Goal: Transaction & Acquisition: Purchase product/service

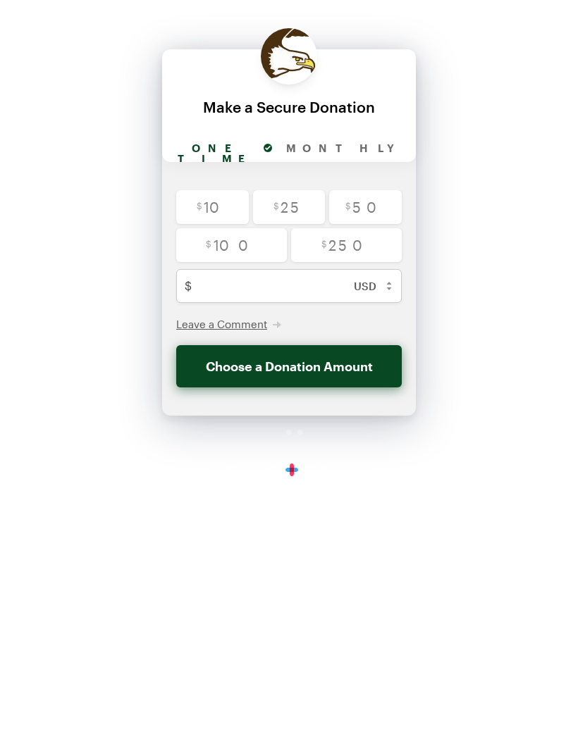
click at [323, 148] on input "Monthly" at bounding box center [355, 149] width 152 height 26
radio input "true"
click at [285, 208] on input "radio" at bounding box center [289, 207] width 73 height 34
radio input "true"
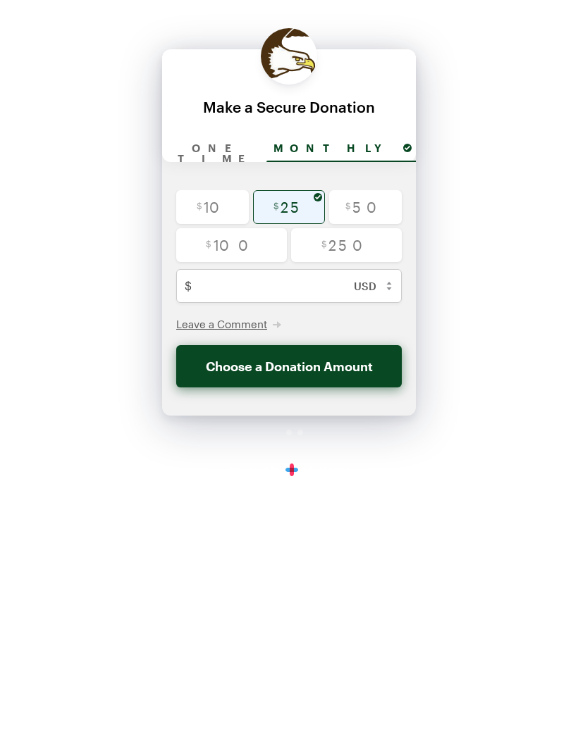
type input "25"
checkbox input "false"
click at [269, 369] on button "Donate $25 Monthly" at bounding box center [288, 366] width 225 height 42
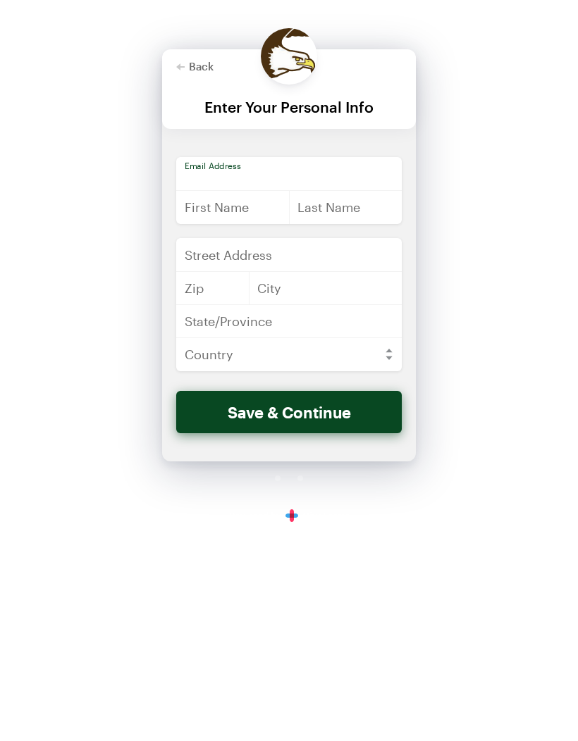
click at [208, 176] on input "email" at bounding box center [288, 174] width 225 height 34
type input "[PERSON_NAME][EMAIL_ADDRESS][PERSON_NAME][DOMAIN_NAME]"
type input "[PERSON_NAME]"
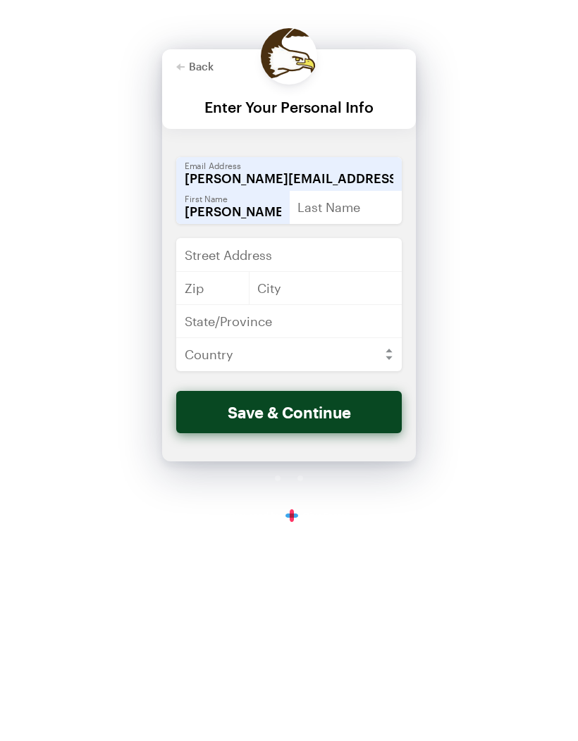
type input "[PERSON_NAME]"
type input "[STREET_ADDRESS][PERSON_NAME]"
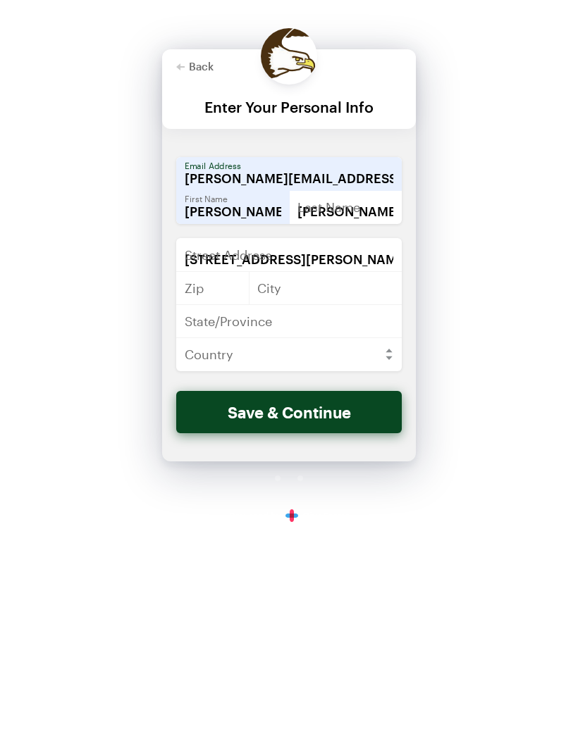
type input "54437"
type input "Greenwood"
type input "WI"
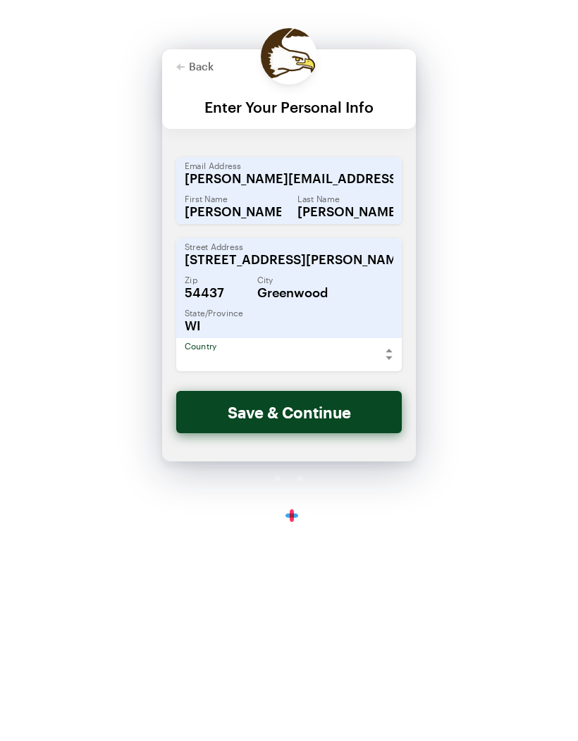
select select "US"
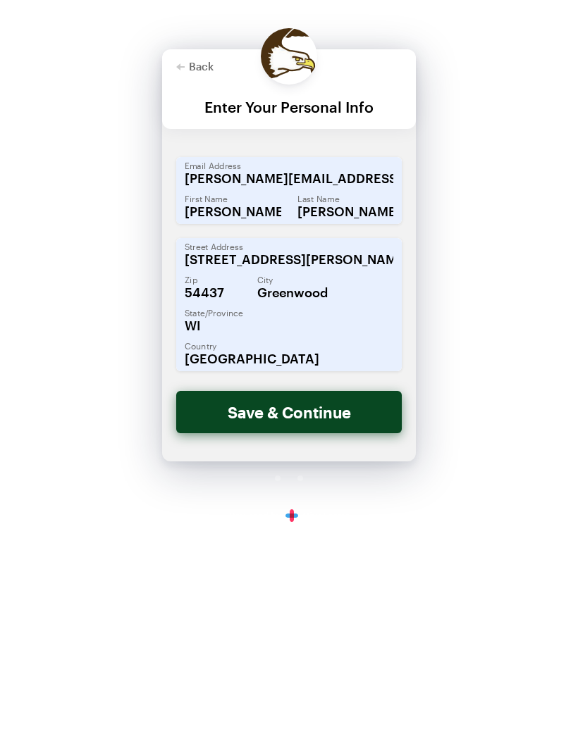
click at [270, 408] on button "Save & Continue" at bounding box center [288, 412] width 225 height 42
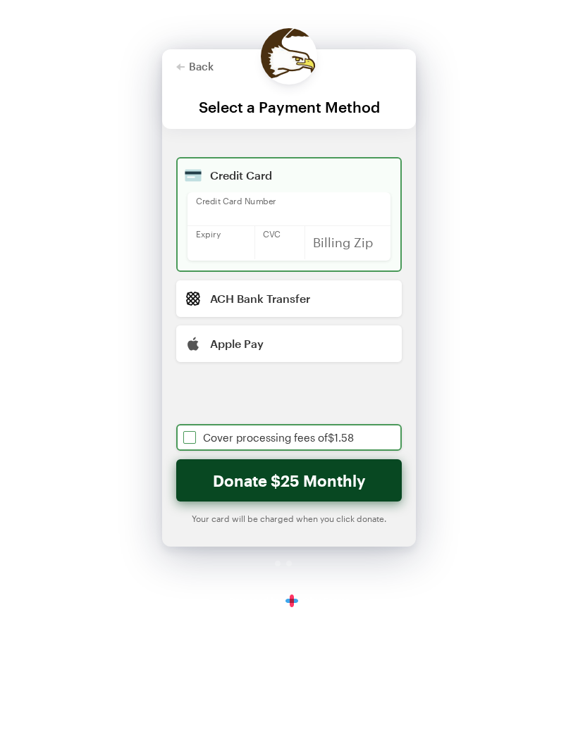
click at [192, 448] on input "checkbox" at bounding box center [288, 437] width 225 height 27
checkbox input "true"
click at [262, 348] on input "radio" at bounding box center [288, 343] width 225 height 37
radio input "true"
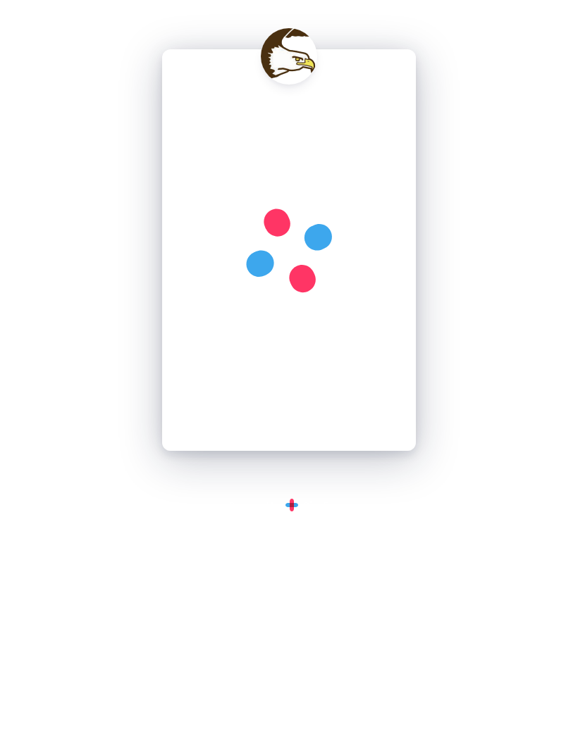
checkbox input "true"
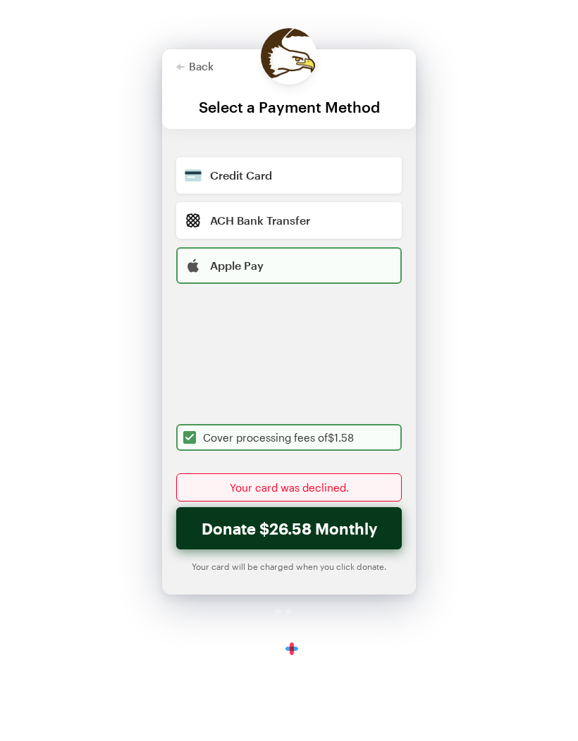
click at [222, 489] on div "Your card was declined." at bounding box center [288, 487] width 225 height 28
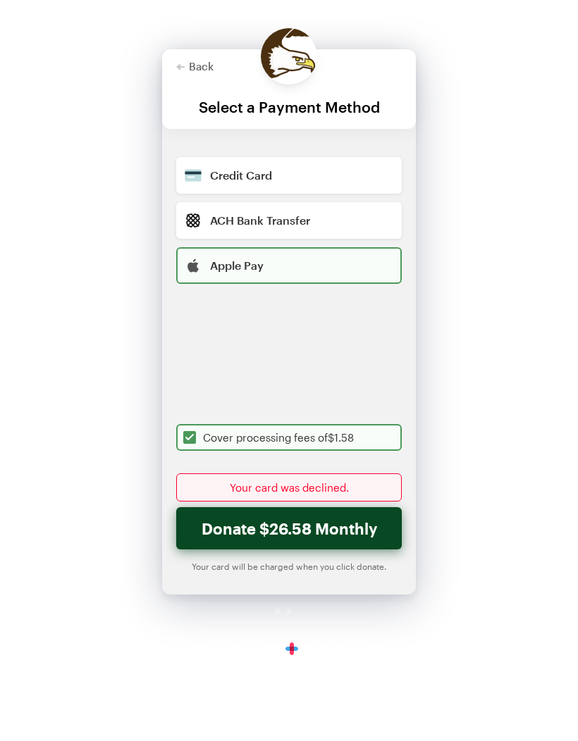
click at [218, 177] on input "radio" at bounding box center [288, 175] width 225 height 37
radio input "true"
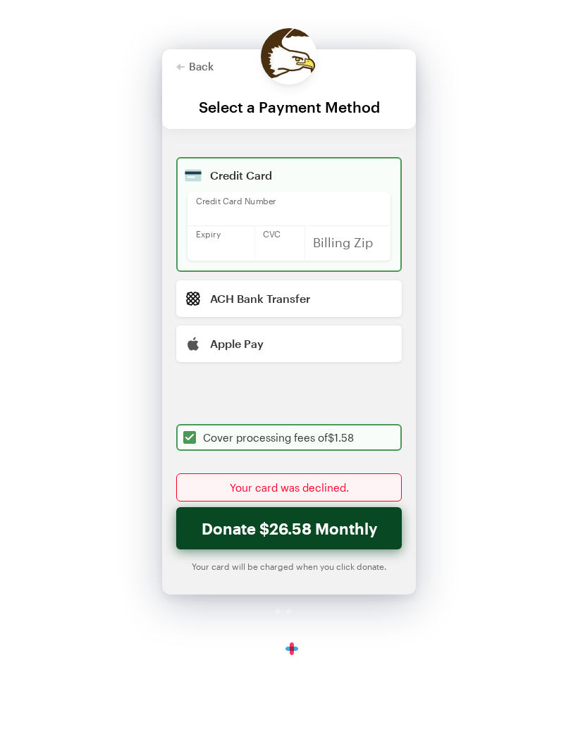
checkbox input "true"
click at [212, 343] on input "radio" at bounding box center [288, 343] width 225 height 37
radio input "true"
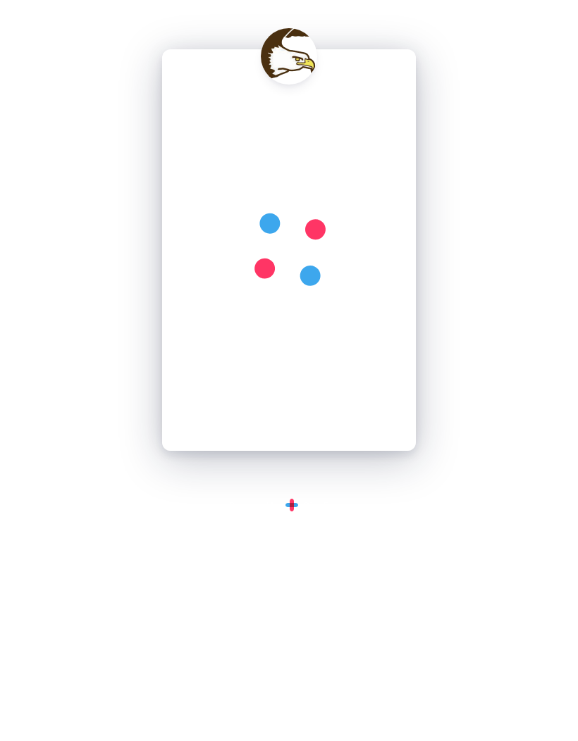
checkbox input "true"
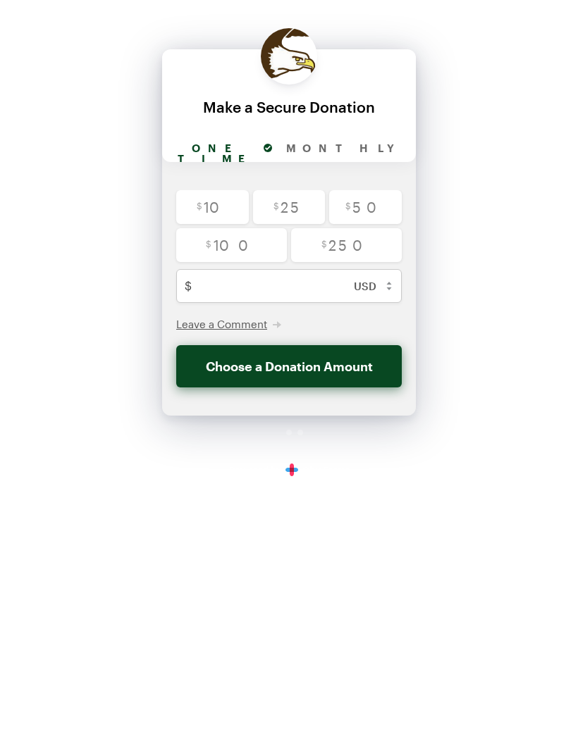
click at [277, 210] on input "radio" at bounding box center [289, 207] width 73 height 34
radio input "true"
type input "25"
checkbox input "false"
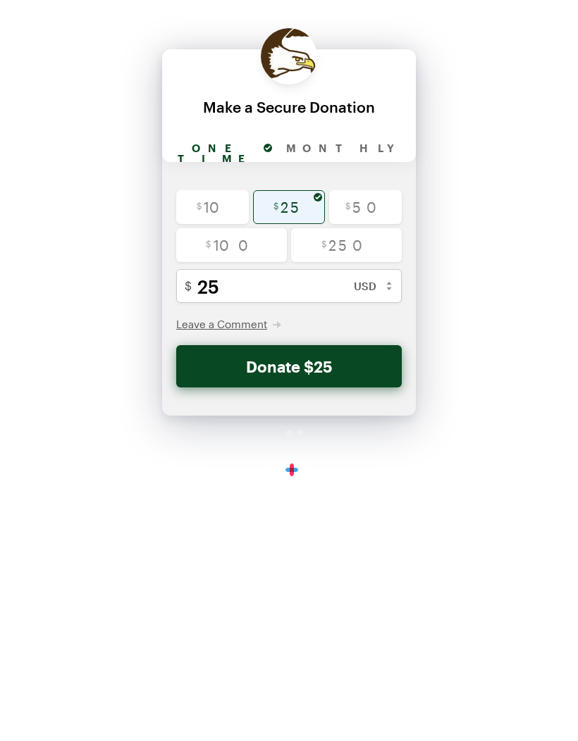
click at [336, 150] on input "Monthly" at bounding box center [355, 149] width 152 height 26
radio input "true"
checkbox input "false"
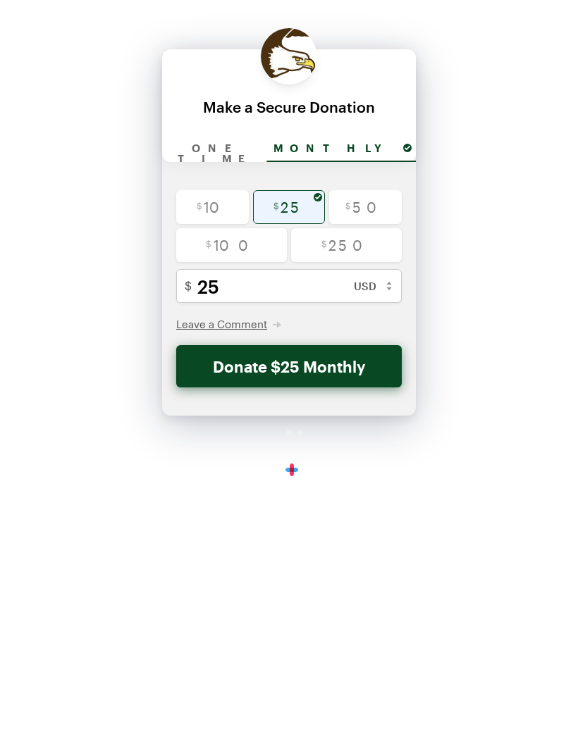
click at [270, 366] on button "Donate $25 Monthly" at bounding box center [288, 366] width 225 height 42
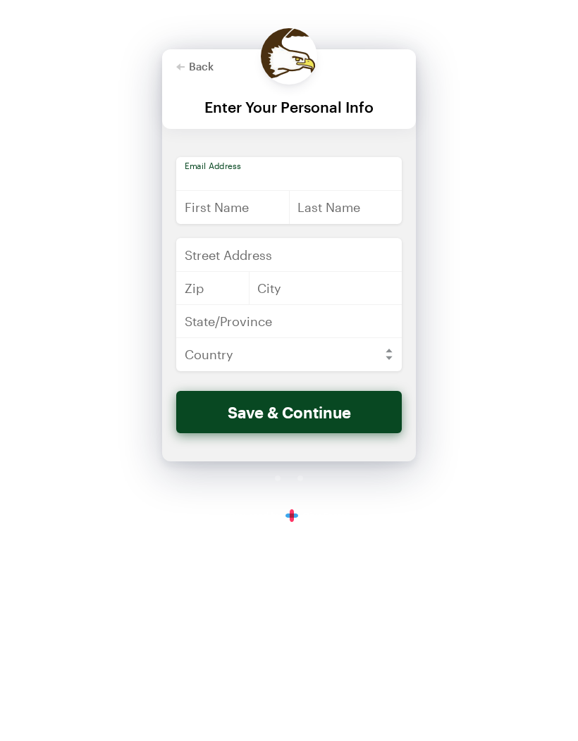
click at [200, 171] on input "email" at bounding box center [288, 174] width 225 height 34
type input "[PERSON_NAME][EMAIL_ADDRESS][PERSON_NAME][DOMAIN_NAME]"
type input "[PERSON_NAME]"
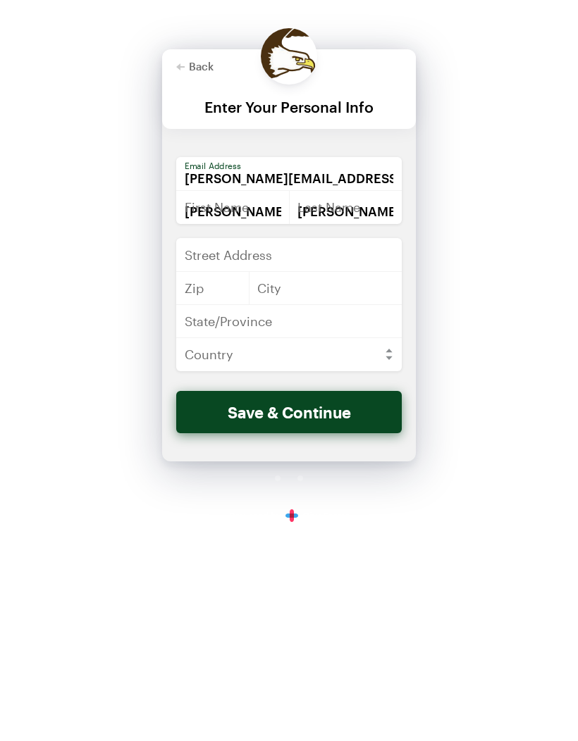
type input "[STREET_ADDRESS][PERSON_NAME]"
type input "54437"
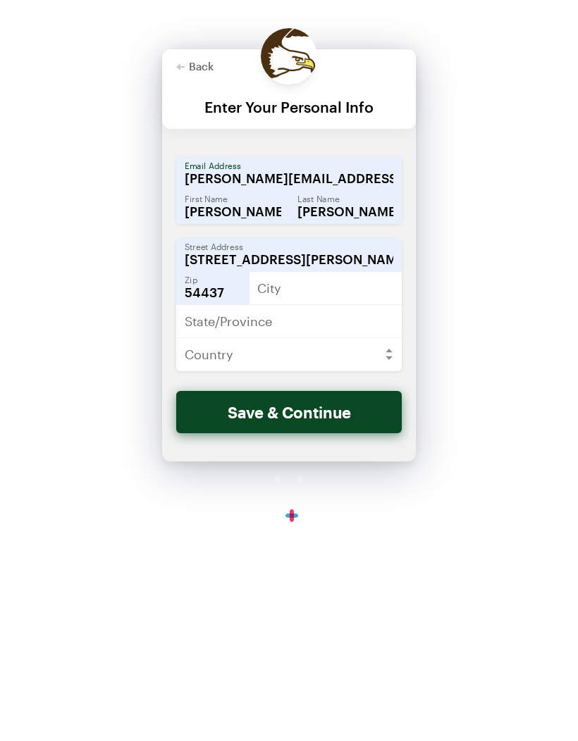
type input "Greenwood"
type input "WI"
select select "US"
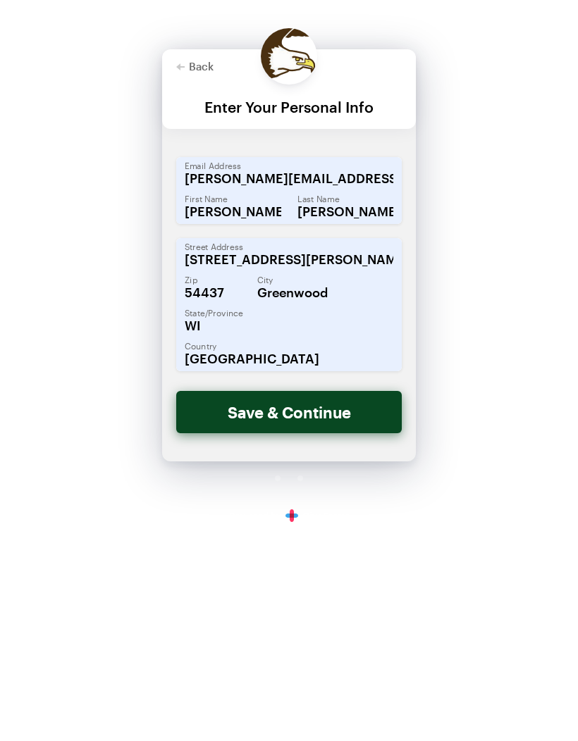
click at [263, 414] on button "Save & Continue" at bounding box center [288, 412] width 225 height 42
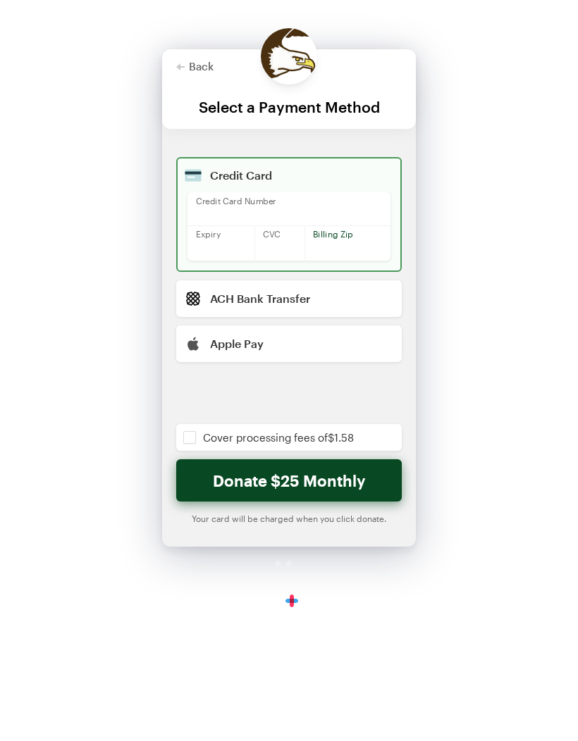
click at [191, 442] on input "checkbox" at bounding box center [288, 437] width 225 height 27
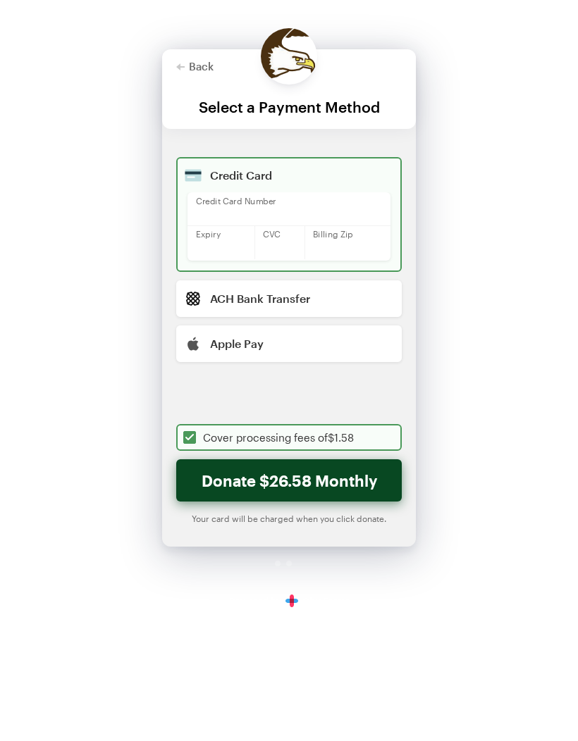
click at [262, 488] on button "Donate $26.58 Monthly" at bounding box center [288, 480] width 225 height 42
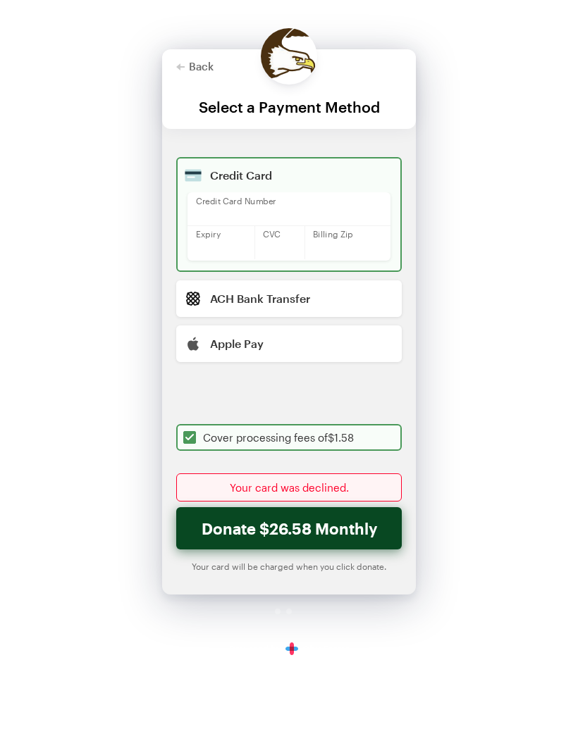
click at [277, 527] on button "Donate $26.58 Monthly" at bounding box center [288, 528] width 225 height 42
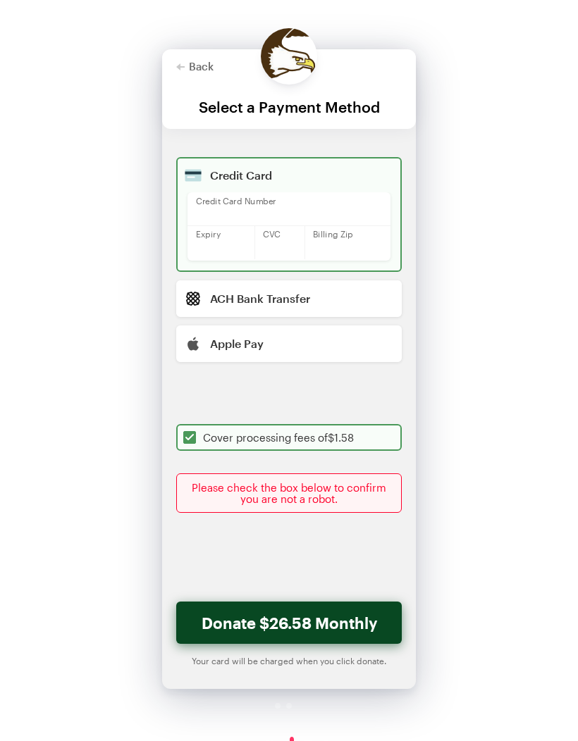
click at [247, 623] on button "Donate $26.58 Monthly" at bounding box center [288, 622] width 225 height 42
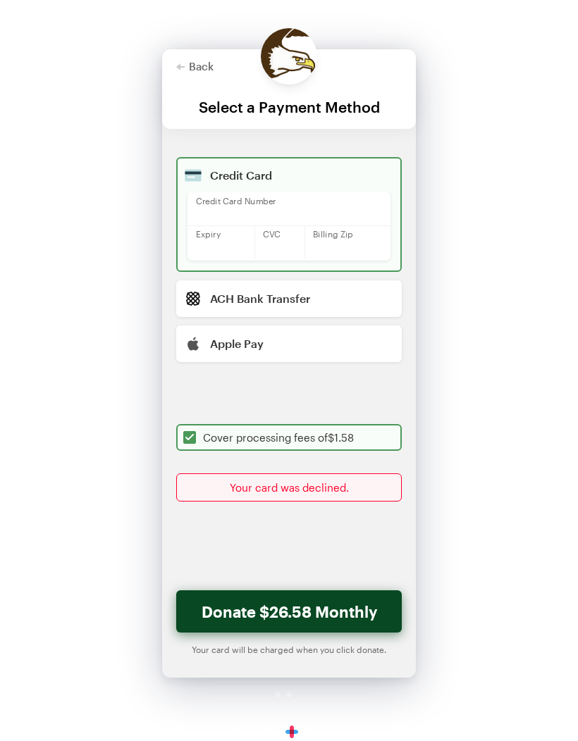
click at [249, 610] on button "Donate $26.58 Monthly" at bounding box center [288, 611] width 225 height 42
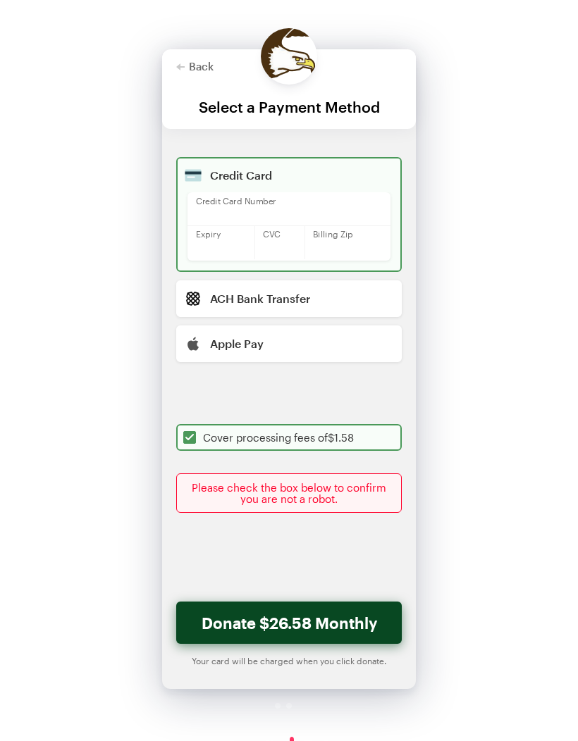
click at [216, 619] on button "Donate $26.58 Monthly" at bounding box center [288, 622] width 225 height 42
click at [209, 61] on button "Back" at bounding box center [194, 66] width 37 height 11
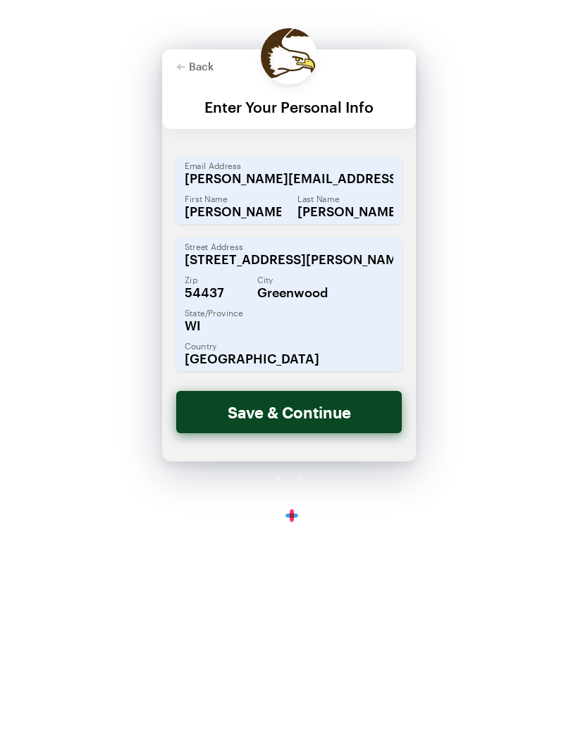
click at [189, 70] on button "Back" at bounding box center [194, 66] width 37 height 11
checkbox input "true"
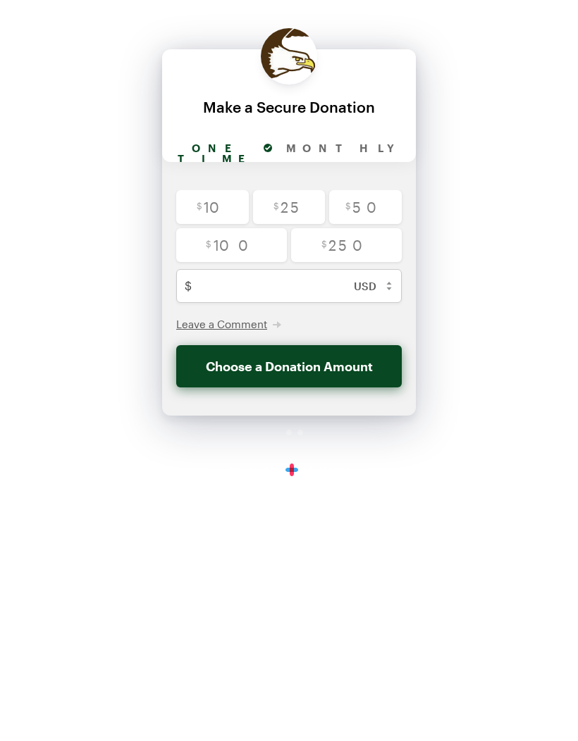
click at [276, 210] on input "radio" at bounding box center [289, 207] width 73 height 34
radio input "true"
type input "25"
checkbox input "false"
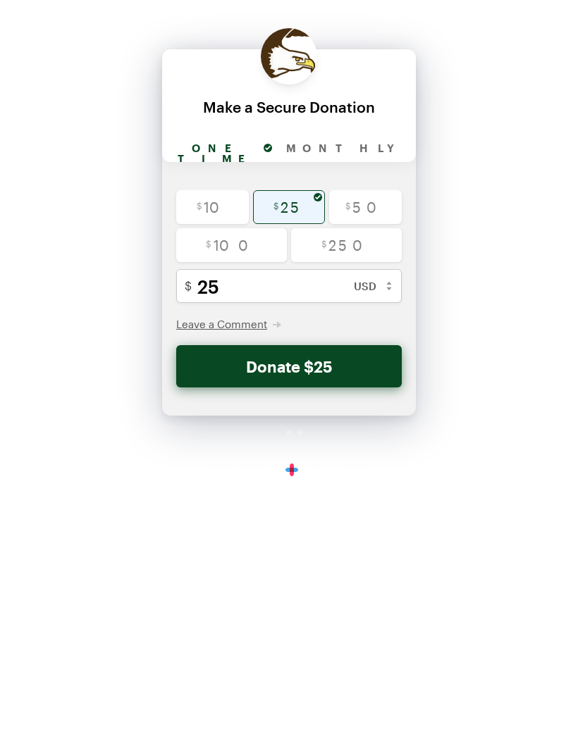
click at [273, 373] on button "Donate $25" at bounding box center [288, 366] width 225 height 42
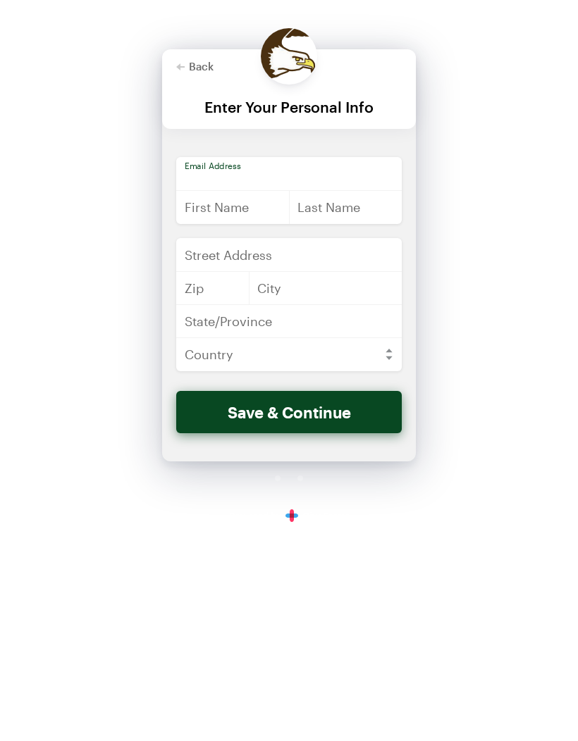
click at [221, 174] on input "email" at bounding box center [288, 174] width 225 height 34
type input "[PERSON_NAME][EMAIL_ADDRESS][PERSON_NAME][DOMAIN_NAME]"
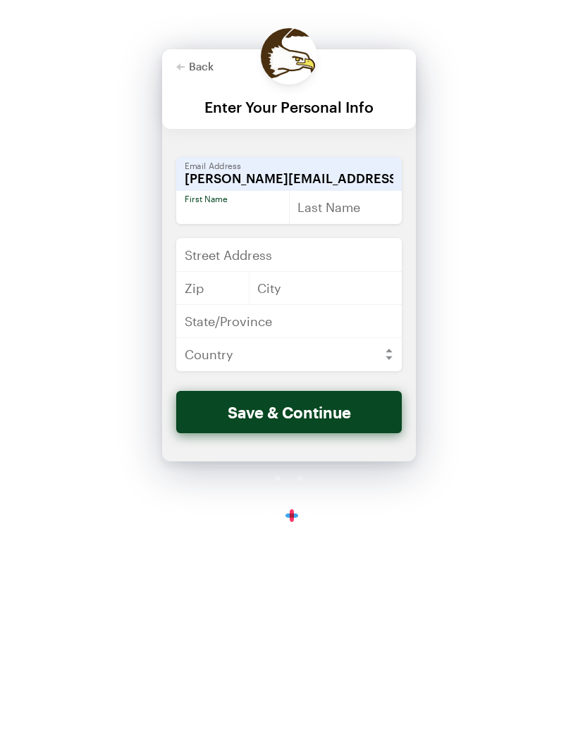
type input "[PERSON_NAME]"
type input "[STREET_ADDRESS][PERSON_NAME]"
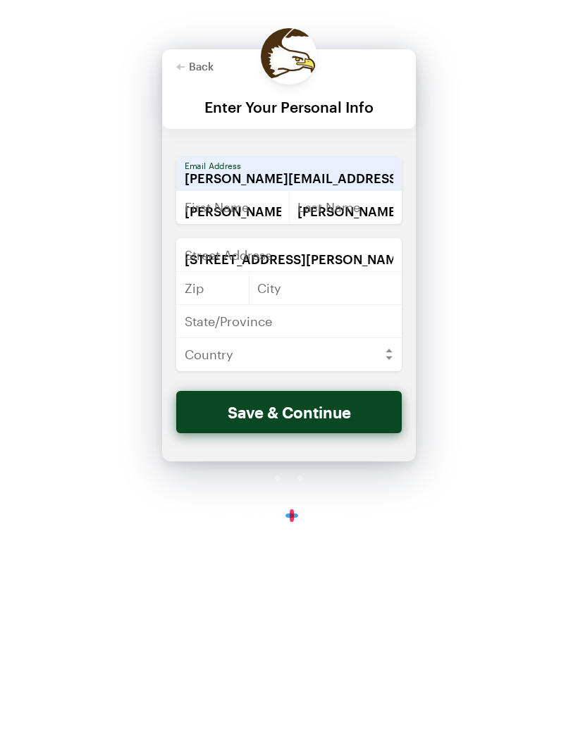
type input "54437"
type input "Greenwood"
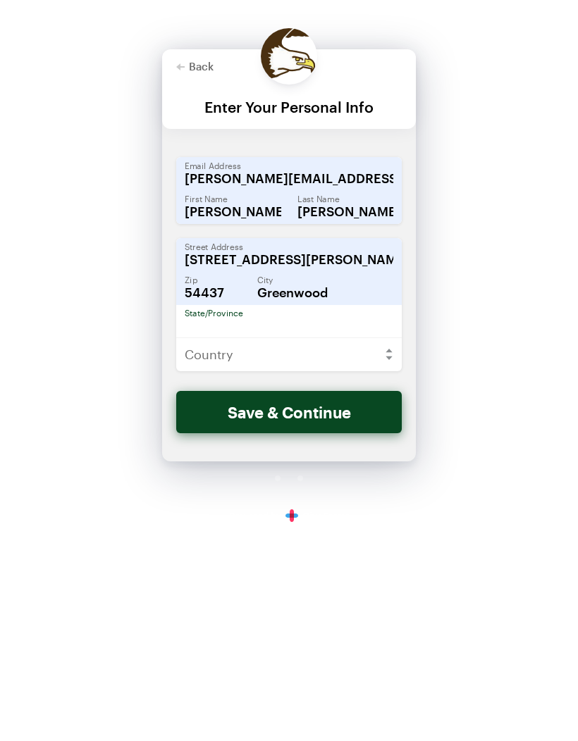
type input "WI"
select select "US"
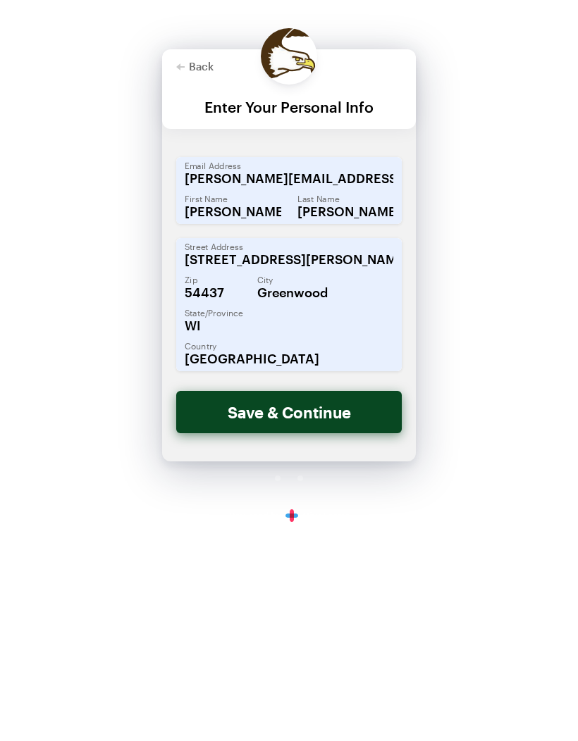
click at [268, 408] on button "Save & Continue" at bounding box center [288, 412] width 225 height 42
checkbox input "false"
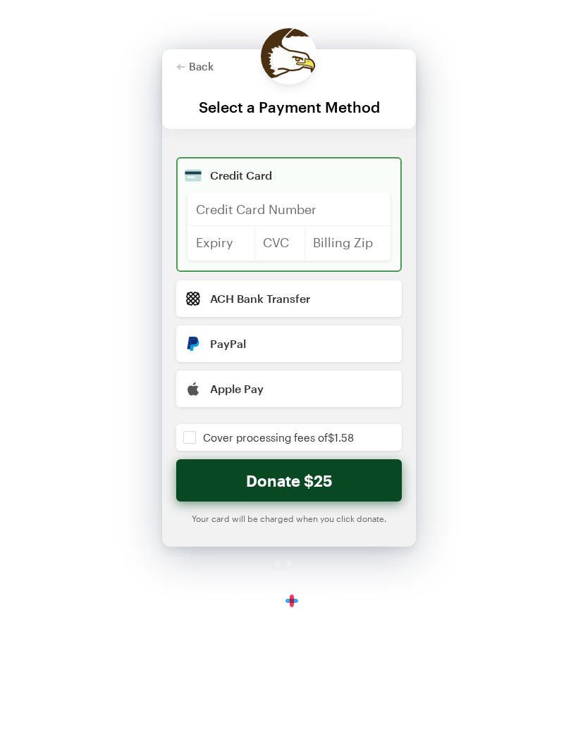
click at [214, 345] on input "radio" at bounding box center [288, 343] width 225 height 37
radio input "true"
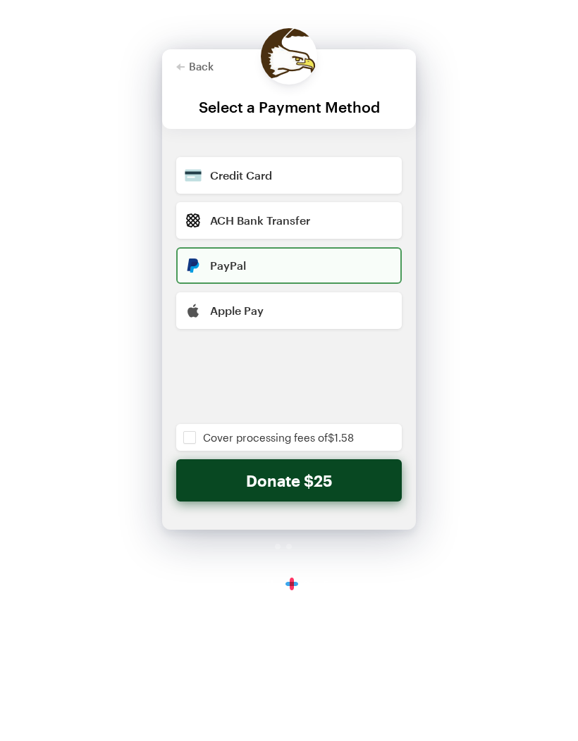
click at [191, 439] on input "checkbox" at bounding box center [288, 437] width 225 height 27
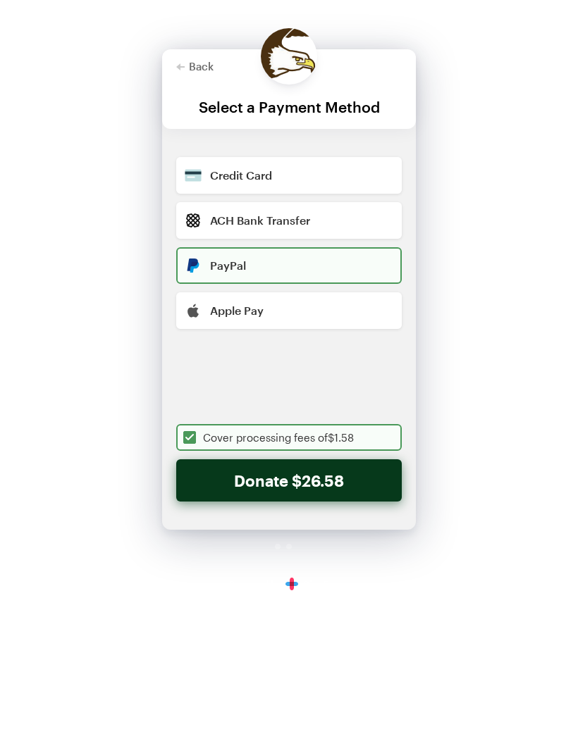
checkbox input "true"
